Goal: Register for event/course

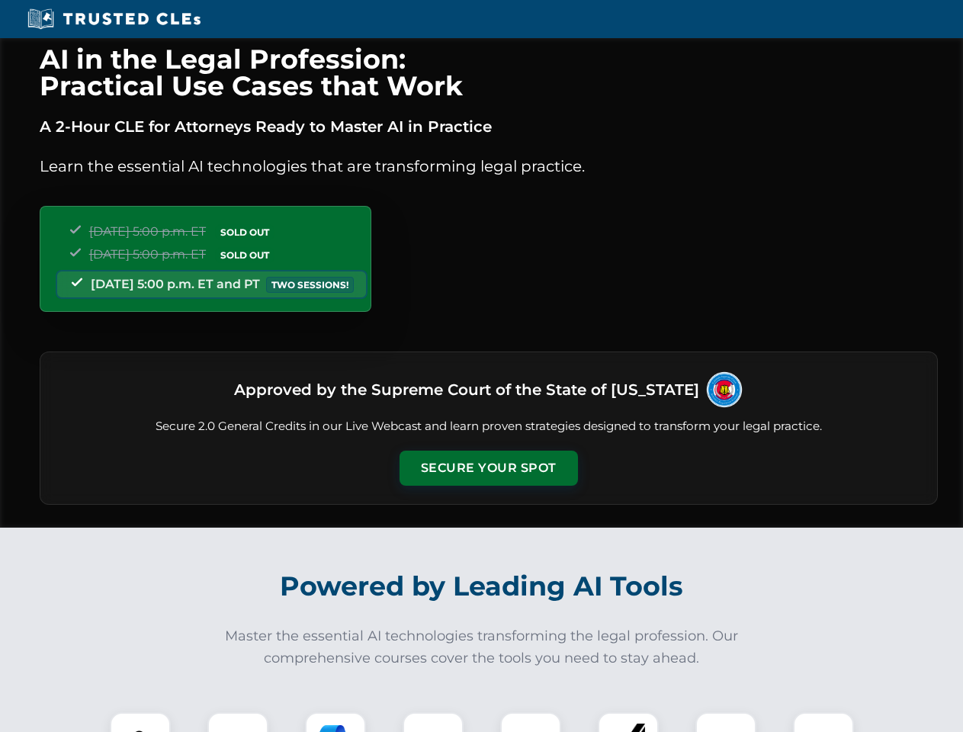
click at [488, 468] on button "Secure Your Spot" at bounding box center [489, 468] width 178 height 35
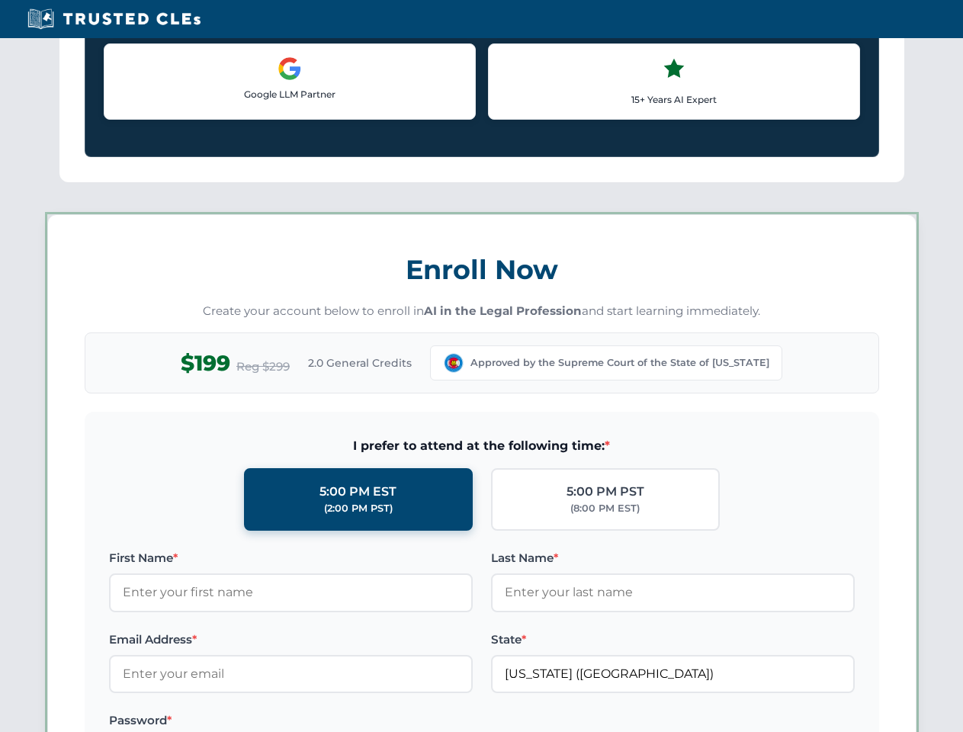
click at [140, 722] on div "AI in the Legal Profession: Practical Use Cases that Work A 2-Hour CLE for Atto…" at bounding box center [481, 715] width 963 height 3568
